Goal: Information Seeking & Learning: Learn about a topic

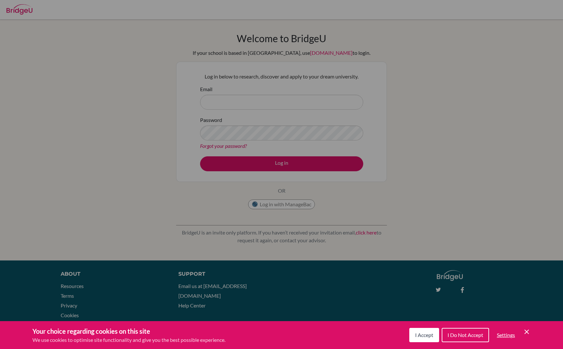
click at [223, 95] on div "Cookie Preferences" at bounding box center [281, 174] width 563 height 349
click at [233, 102] on div "Cookie Preferences" at bounding box center [281, 174] width 563 height 349
click at [478, 334] on span "I Do Not Accept" at bounding box center [465, 335] width 36 height 6
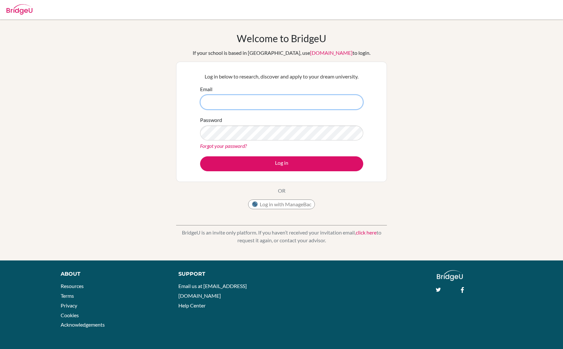
click at [253, 99] on input "Email" at bounding box center [281, 102] width 163 height 15
type input "[PERSON_NAME][EMAIL_ADDRESS][PERSON_NAME][DOMAIN_NAME]"
click at [281, 163] on button "Log in" at bounding box center [281, 163] width 163 height 15
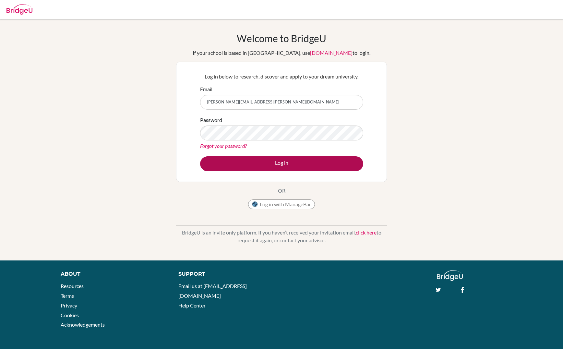
click at [265, 167] on button "Log in" at bounding box center [281, 163] width 163 height 15
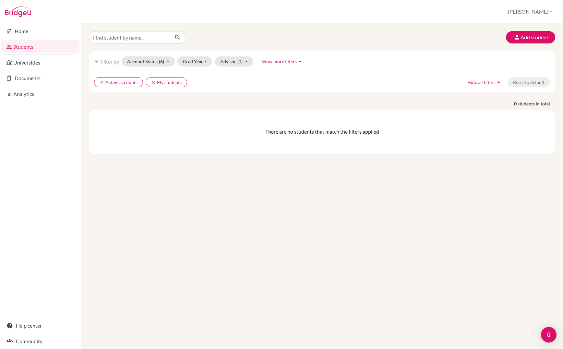
click at [543, 12] on button "[PERSON_NAME]" at bounding box center [530, 12] width 50 height 12
click at [497, 10] on div "Students overview Aaron Profile School Settings Log out" at bounding box center [322, 11] width 482 height 23
click at [529, 36] on button "Add student" at bounding box center [530, 37] width 49 height 12
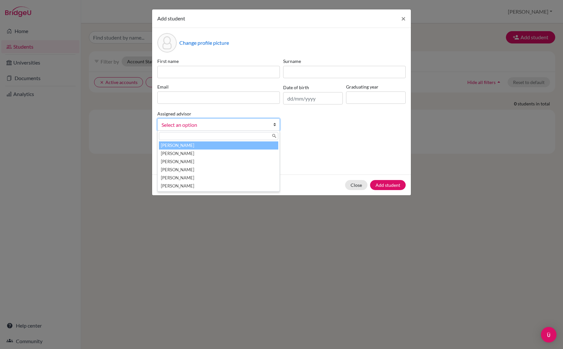
click at [259, 124] on span "Select an option" at bounding box center [214, 125] width 106 height 8
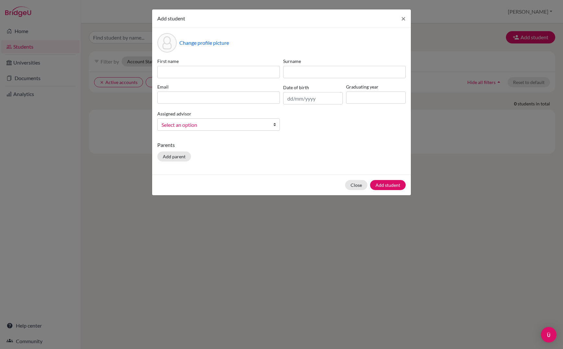
click at [259, 124] on span "Select an option" at bounding box center [214, 125] width 106 height 8
click at [355, 183] on button "Close" at bounding box center [356, 185] width 22 height 10
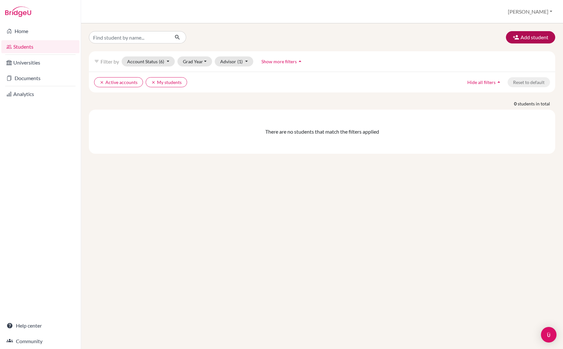
click at [526, 42] on button "Add student" at bounding box center [530, 37] width 49 height 12
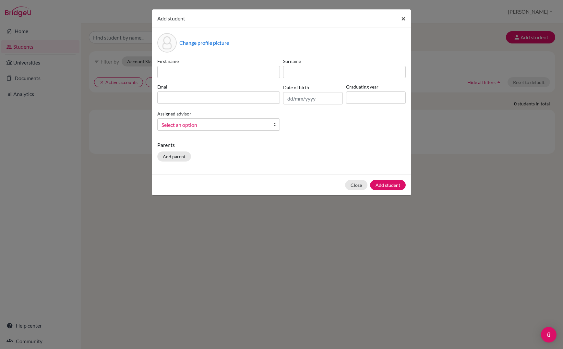
click at [401, 22] on button "×" at bounding box center [403, 18] width 15 height 18
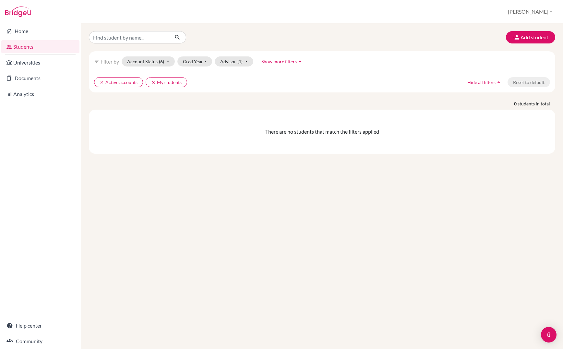
click at [537, 8] on button "[PERSON_NAME]" at bounding box center [530, 12] width 50 height 12
click at [421, 39] on div "Add student" at bounding box center [322, 37] width 476 height 12
click at [532, 33] on button "Add student" at bounding box center [530, 37] width 49 height 12
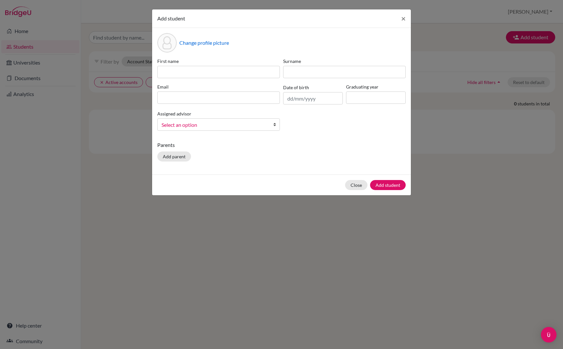
click at [243, 116] on div "Assigned advisor Chan, Aaron Cheong, Cathy Lo, Joyce Ng, Jerry Wong, Aubrey Yau…" at bounding box center [219, 120] width 126 height 21
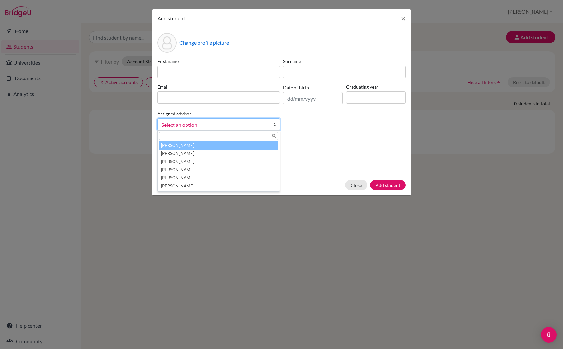
click at [234, 127] on span "Select an option" at bounding box center [214, 125] width 106 height 8
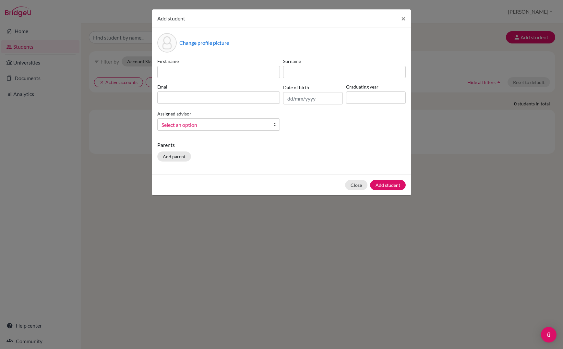
click at [74, 137] on div "Add student × Change profile picture First name Surname Email Date of birth Gra…" at bounding box center [281, 174] width 563 height 349
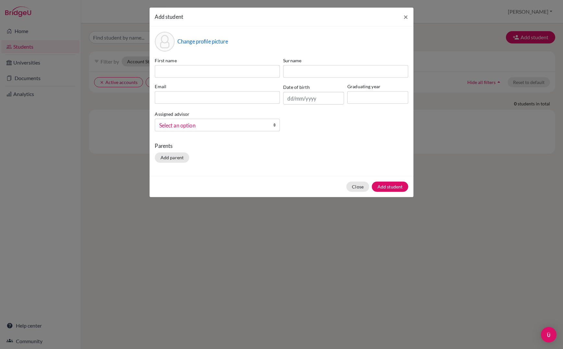
click at [74, 137] on div "Add student × Change profile picture First name Surname Email Date of birth Gra…" at bounding box center [281, 174] width 563 height 349
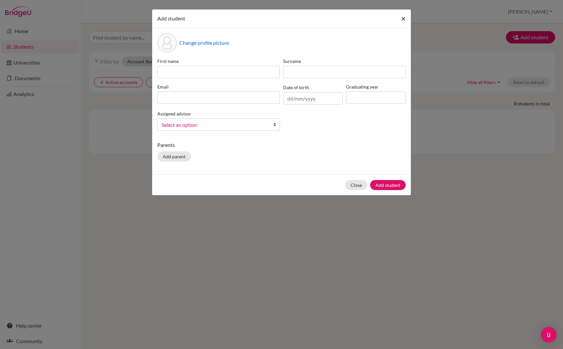
click at [403, 22] on span "×" at bounding box center [403, 18] width 5 height 9
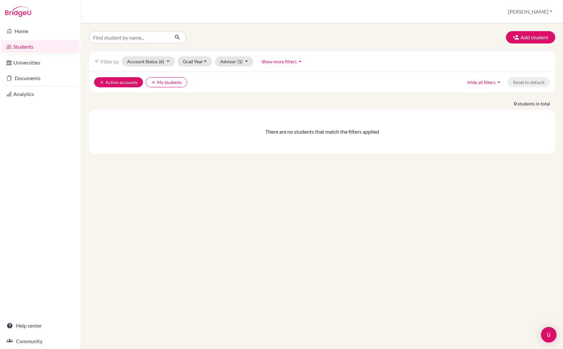
click at [98, 83] on button "clear Active accounts" at bounding box center [118, 82] width 49 height 10
click at [96, 83] on button "clear My students" at bounding box center [115, 82] width 42 height 10
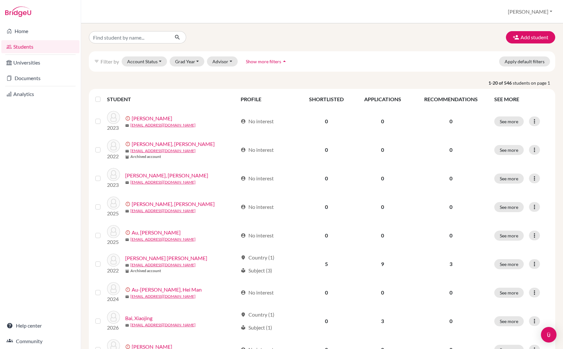
click at [278, 60] on span "Show more filters" at bounding box center [263, 62] width 35 height 6
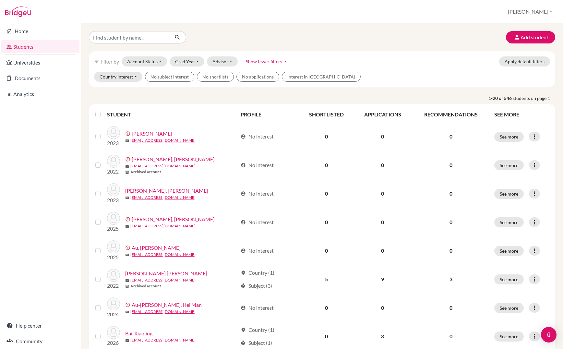
click at [274, 54] on div "filter_list Filter by Account Status Active accounts Archived accounts Register…" at bounding box center [322, 61] width 466 height 20
click at [222, 59] on button "Advisor" at bounding box center [222, 61] width 31 height 10
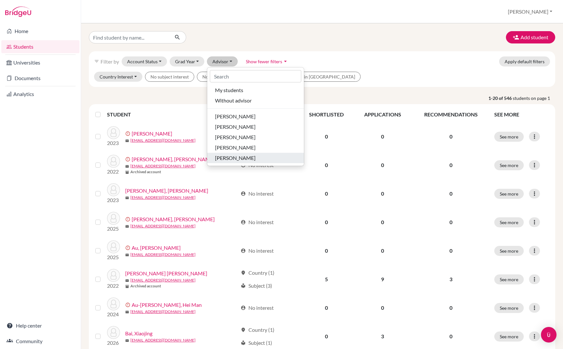
click at [236, 161] on span "Yau, Vivian" at bounding box center [235, 158] width 41 height 8
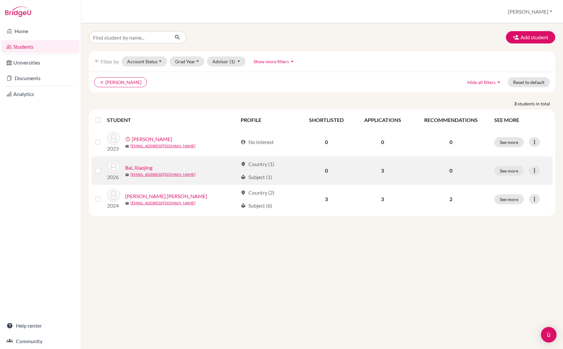
click at [103, 167] on label at bounding box center [103, 167] width 0 height 0
click at [0, 0] on input "checkbox" at bounding box center [0, 0] width 0 height 0
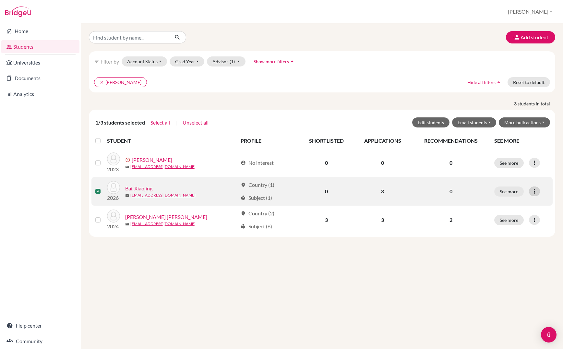
click at [533, 193] on icon at bounding box center [534, 191] width 6 height 6
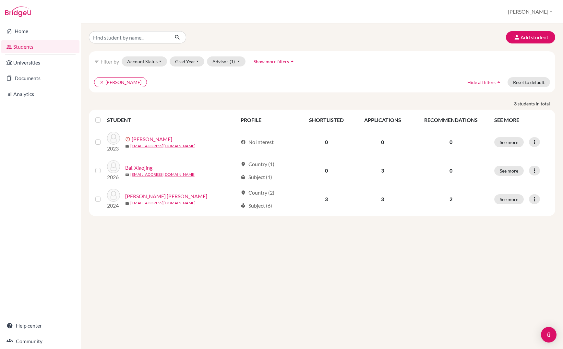
click at [275, 57] on button "Show more filters arrow_drop_up" at bounding box center [274, 61] width 53 height 10
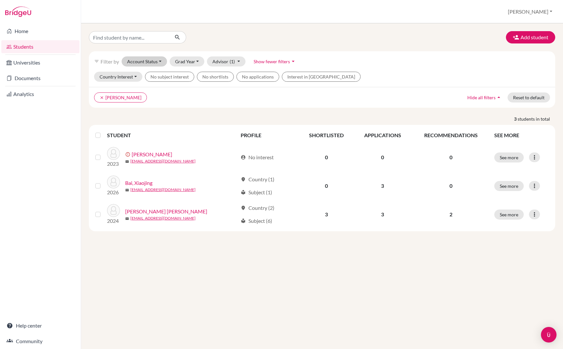
click at [159, 65] on button "Account Status" at bounding box center [144, 61] width 45 height 10
click at [159, 75] on span "Active accounts" at bounding box center [147, 75] width 35 height 8
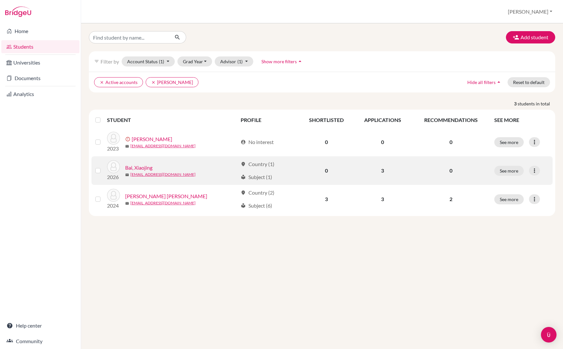
click at [142, 165] on link "Bai, Xiaojing" at bounding box center [138, 168] width 27 height 8
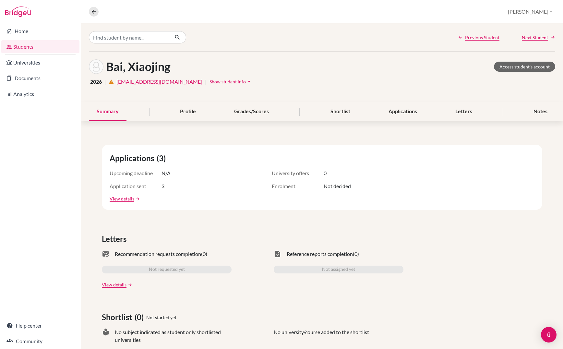
click at [549, 9] on button "[PERSON_NAME]" at bounding box center [530, 12] width 50 height 12
click at [529, 40] on link "School Settings" at bounding box center [503, 37] width 51 height 10
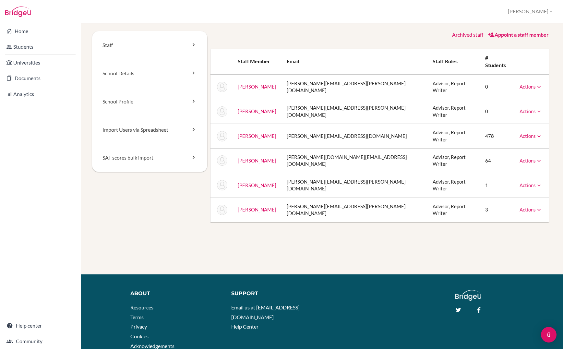
click at [543, 11] on button "[PERSON_NAME]" at bounding box center [530, 12] width 50 height 12
click at [526, 26] on link "Profile" at bounding box center [529, 26] width 51 height 10
